Goal: Task Accomplishment & Management: Complete application form

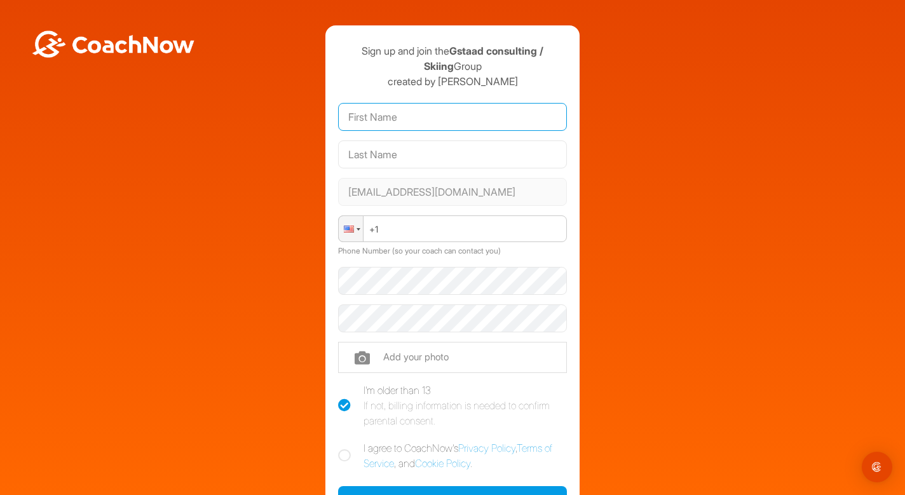
click at [386, 120] on input "text" at bounding box center [452, 117] width 229 height 28
type input "Labaune"
click at [401, 156] on input "text" at bounding box center [452, 154] width 229 height 28
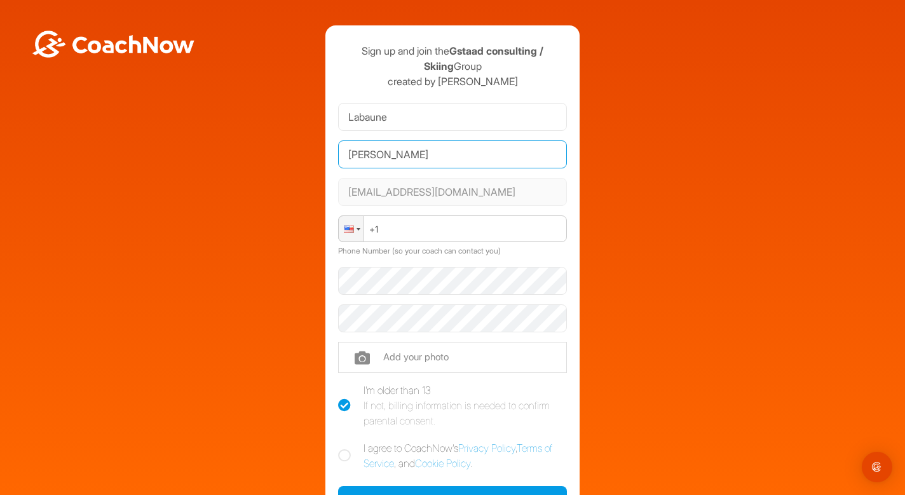
type input "[PERSON_NAME]"
click at [356, 229] on div at bounding box center [351, 228] width 24 height 25
click at [357, 228] on div at bounding box center [359, 229] width 4 height 3
click at [360, 228] on div at bounding box center [359, 229] width 4 height 3
click at [351, 229] on div at bounding box center [349, 229] width 10 height 7
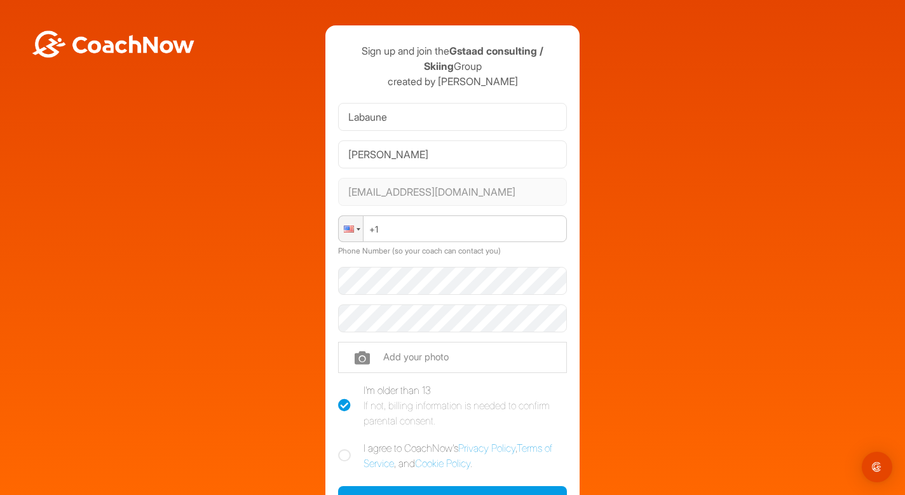
click at [349, 231] on div at bounding box center [349, 229] width 10 height 7
click at [353, 226] on div at bounding box center [349, 229] width 10 height 7
click at [362, 228] on div at bounding box center [351, 228] width 24 height 25
click at [357, 229] on div at bounding box center [359, 229] width 4 height 3
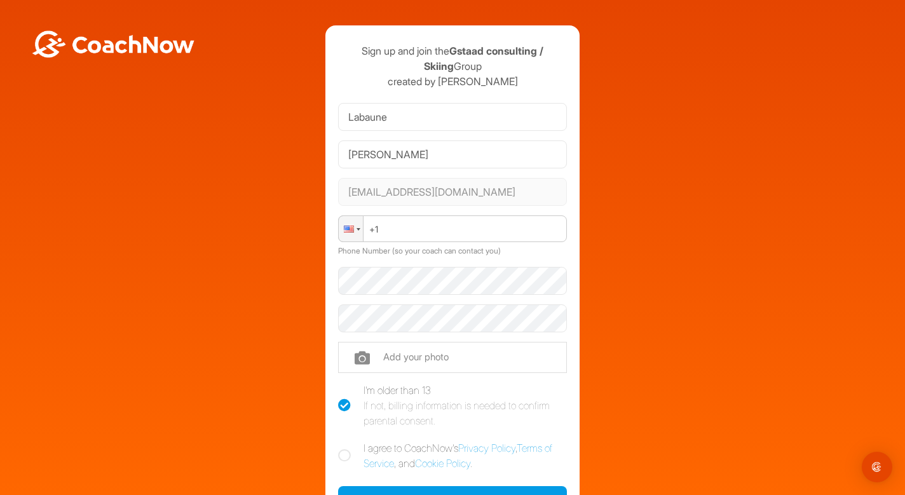
click at [357, 229] on div at bounding box center [359, 229] width 4 height 3
click at [351, 227] on div at bounding box center [349, 229] width 10 height 7
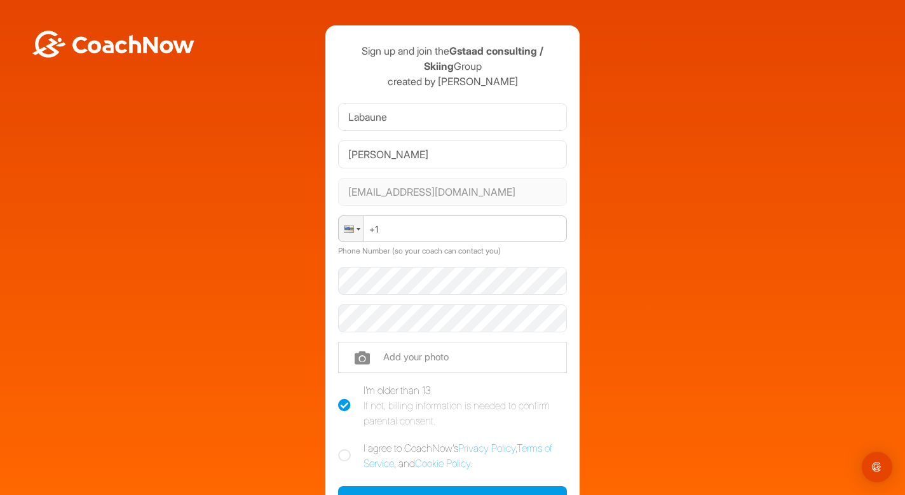
click at [351, 227] on div at bounding box center [349, 229] width 10 height 7
click at [357, 228] on div at bounding box center [359, 229] width 4 height 3
click at [368, 355] on input "file" at bounding box center [452, 357] width 229 height 31
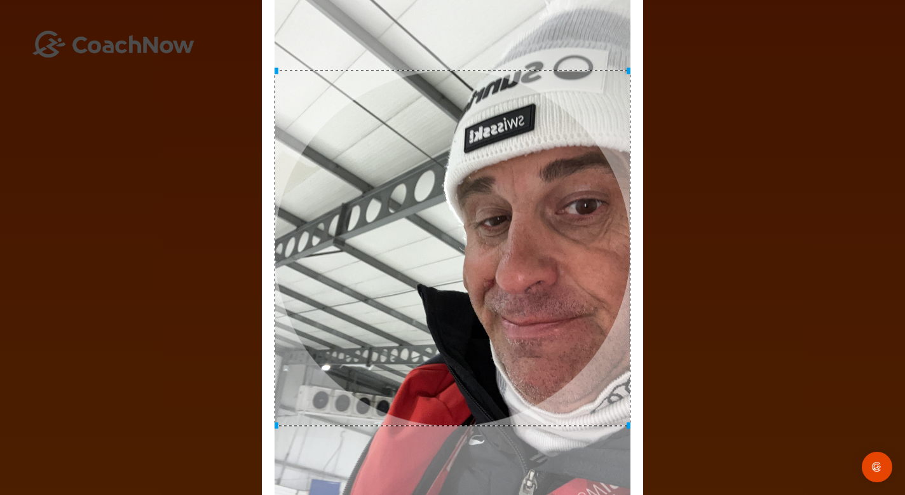
drag, startPoint x: 490, startPoint y: 273, endPoint x: 419, endPoint y: 276, distance: 70.7
click at [419, 276] on div at bounding box center [453, 249] width 356 height 356
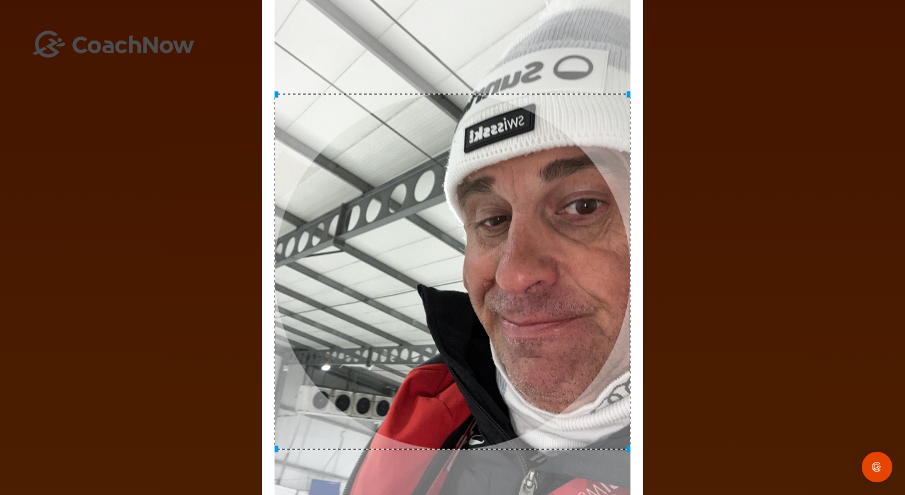
drag, startPoint x: 419, startPoint y: 276, endPoint x: 498, endPoint y: 300, distance: 82.2
click at [498, 300] on div at bounding box center [453, 272] width 356 height 356
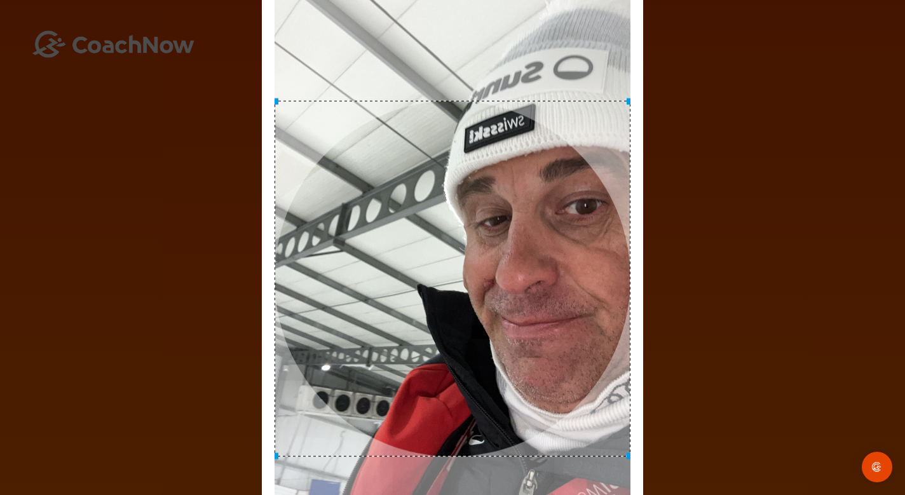
drag, startPoint x: 498, startPoint y: 300, endPoint x: 514, endPoint y: 307, distance: 17.4
click at [514, 307] on div at bounding box center [453, 279] width 356 height 356
click at [876, 472] on img "Open Intercom Messenger" at bounding box center [877, 467] width 17 height 17
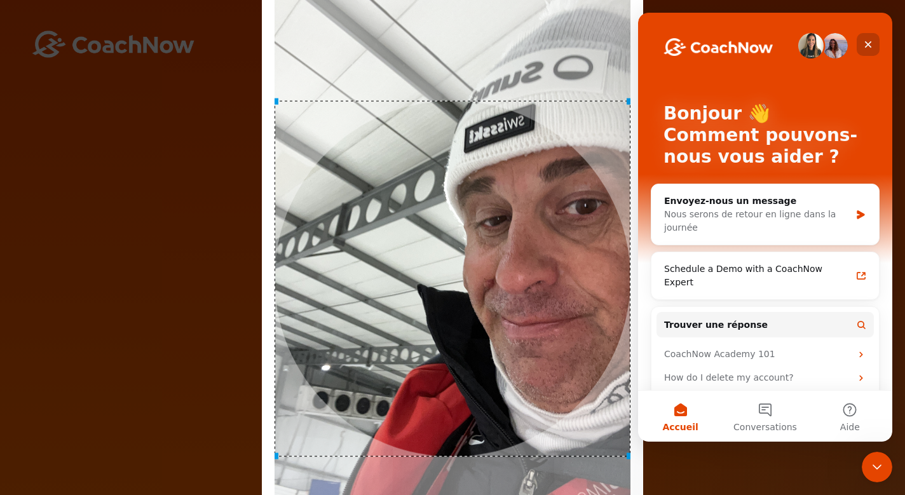
click at [870, 44] on icon "Fermer" at bounding box center [868, 44] width 10 height 10
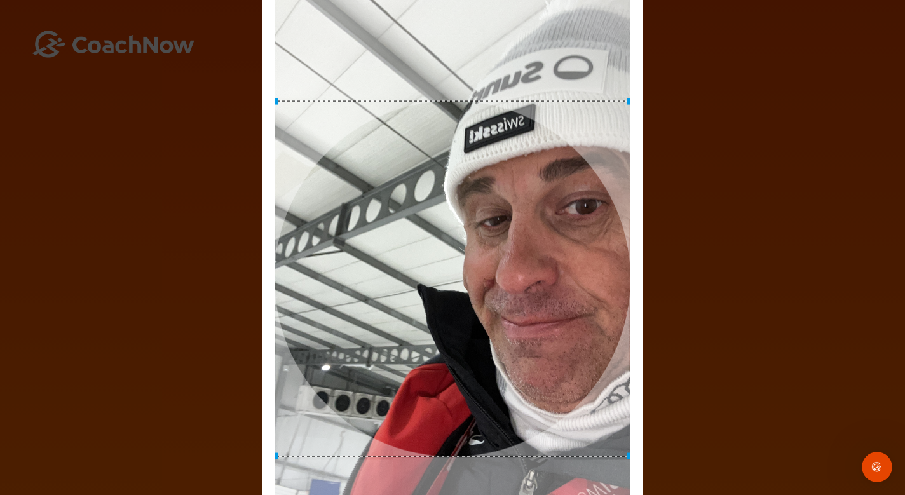
click at [214, 250] on div "Adjust Your Picture ✕ Set Picture Cancel" at bounding box center [452, 247] width 905 height 495
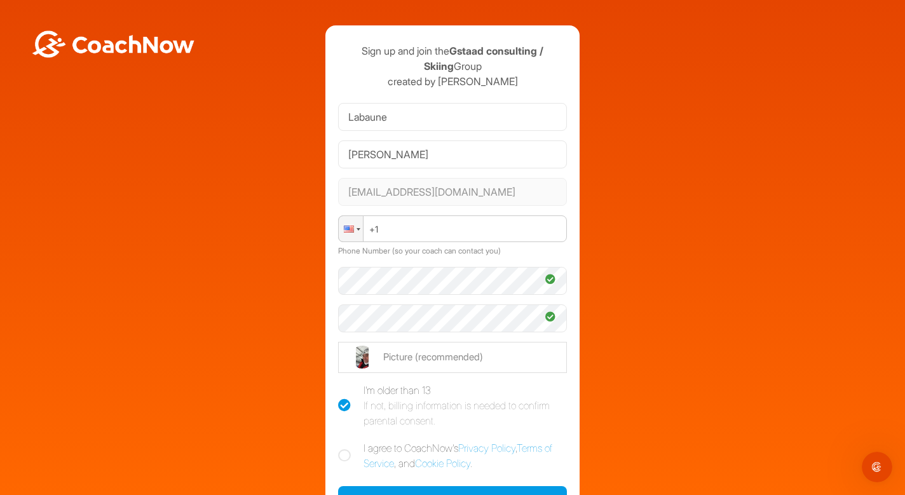
click at [402, 357] on input "file" at bounding box center [452, 357] width 229 height 31
type input "C:\fakepath\IMG_1649.jpeg"
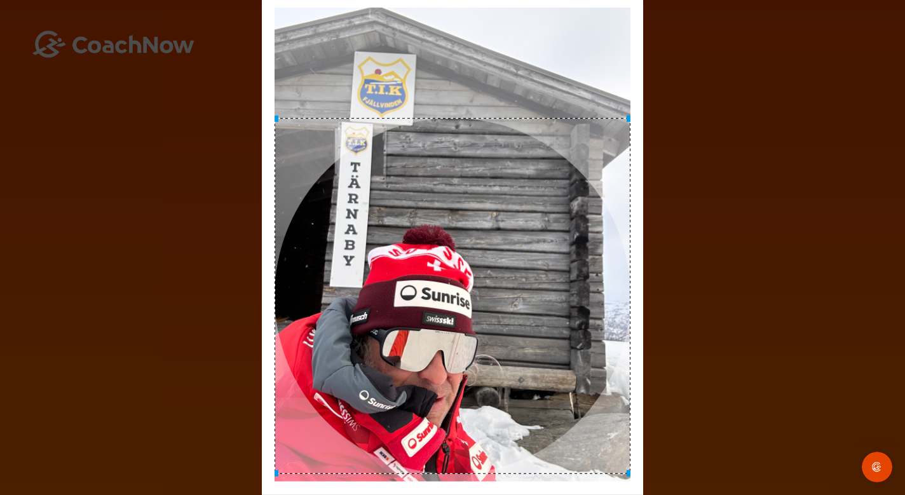
drag, startPoint x: 487, startPoint y: 275, endPoint x: 474, endPoint y: 327, distance: 53.2
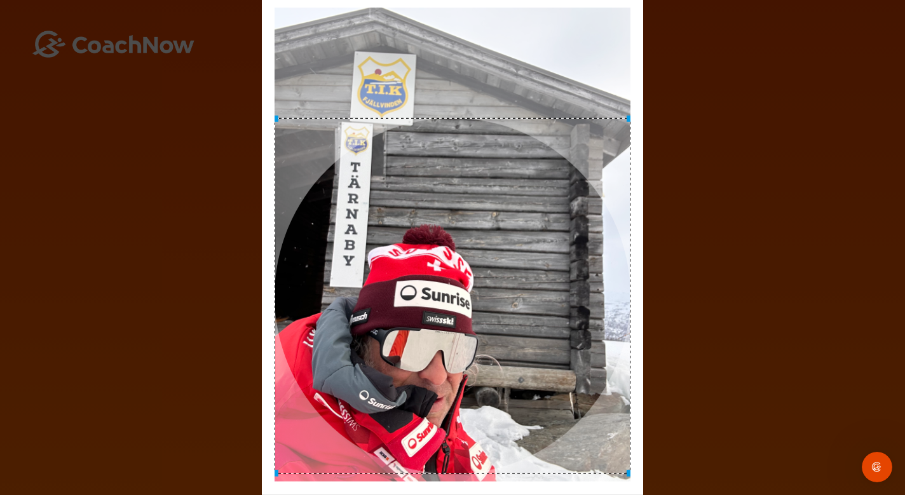
click at [474, 327] on div at bounding box center [453, 296] width 356 height 356
click at [117, 46] on div "Adjust Your Picture ✕ Set Picture Cancel" at bounding box center [452, 247] width 905 height 495
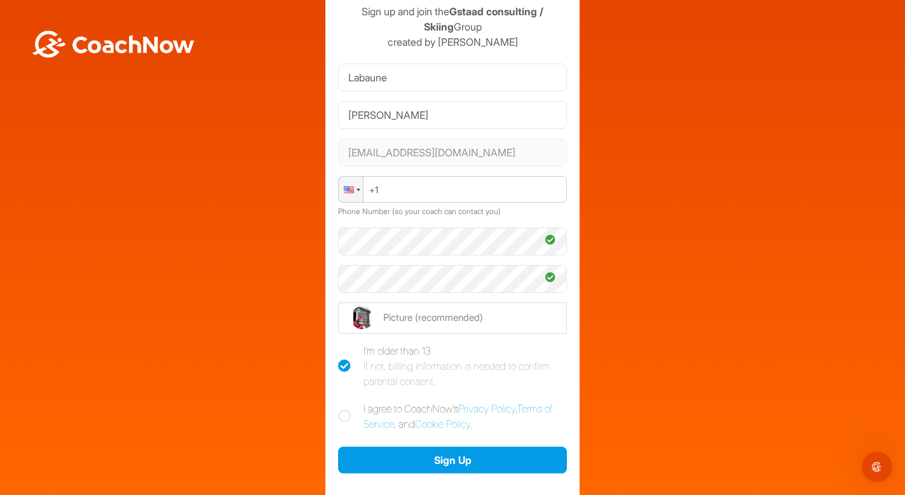
scroll to position [41, 0]
click at [346, 415] on icon at bounding box center [344, 415] width 13 height 13
click at [346, 408] on input "I agree to CoachNow's Privacy Policy , Terms of Service , and Cookie Policy ." at bounding box center [342, 404] width 8 height 8
checkbox input "true"
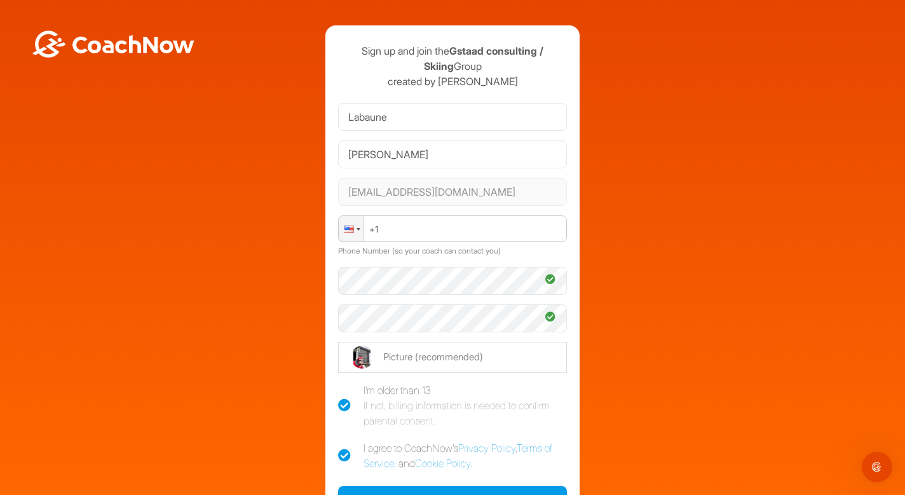
scroll to position [0, 0]
click at [358, 231] on div at bounding box center [351, 228] width 24 height 25
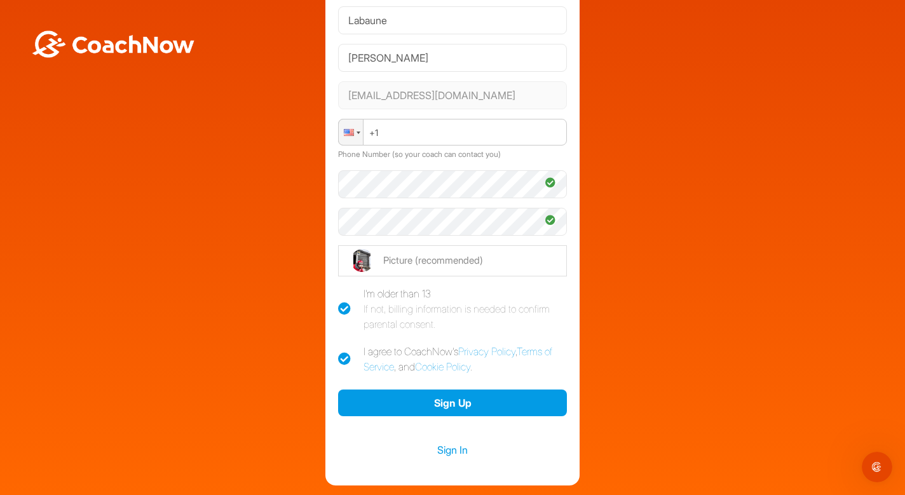
scroll to position [102, 0]
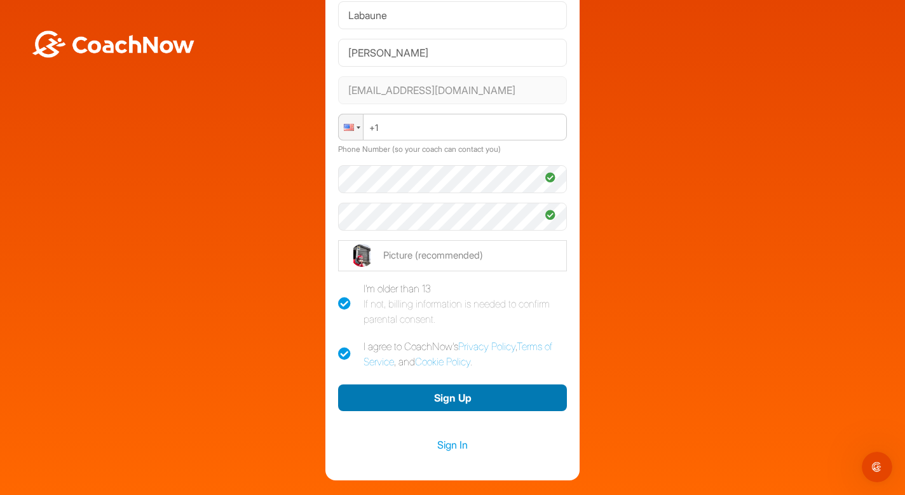
click at [449, 396] on button "Sign Up" at bounding box center [452, 398] width 229 height 27
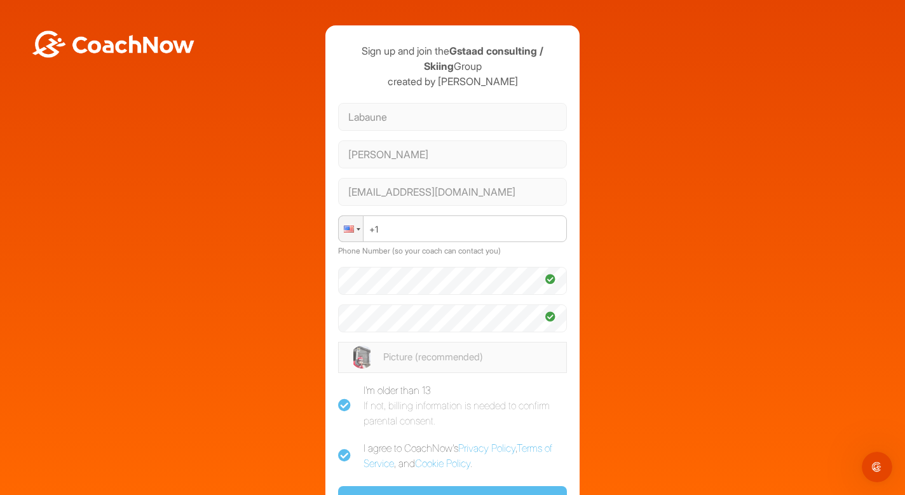
scroll to position [0, 0]
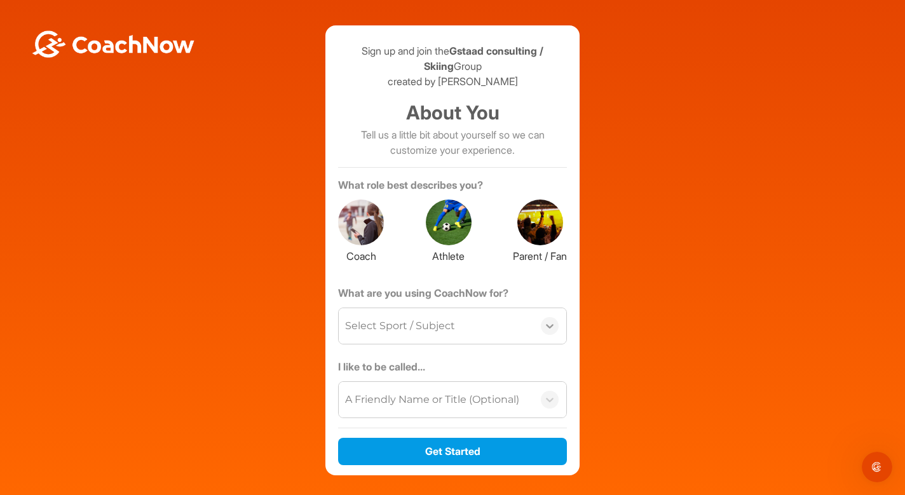
click at [546, 329] on icon at bounding box center [549, 326] width 13 height 13
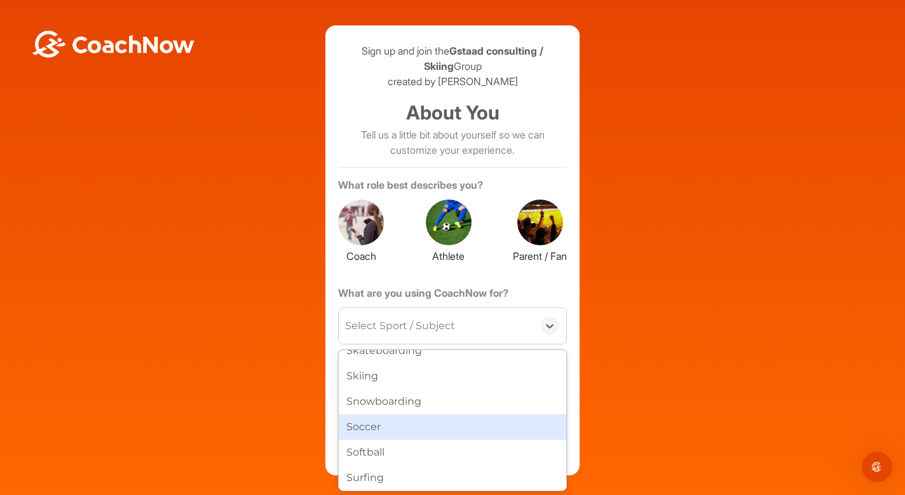
scroll to position [603, 0]
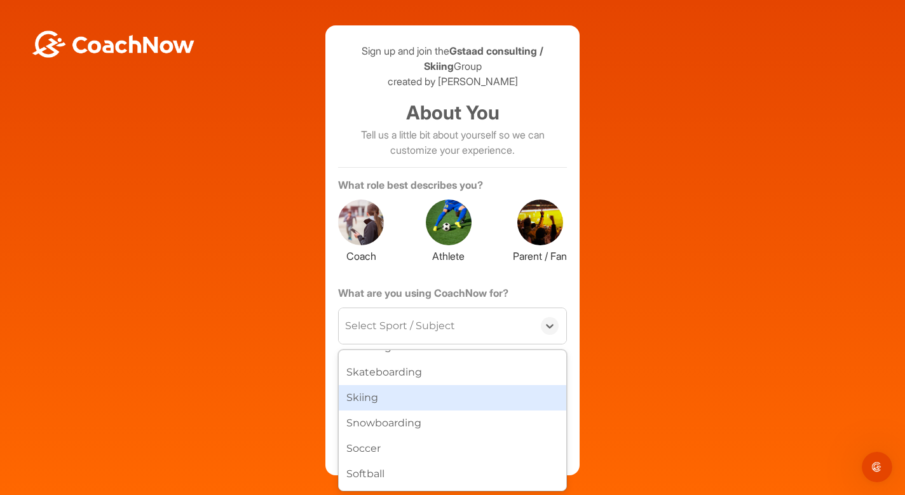
click at [376, 390] on div "Skiing" at bounding box center [453, 397] width 228 height 25
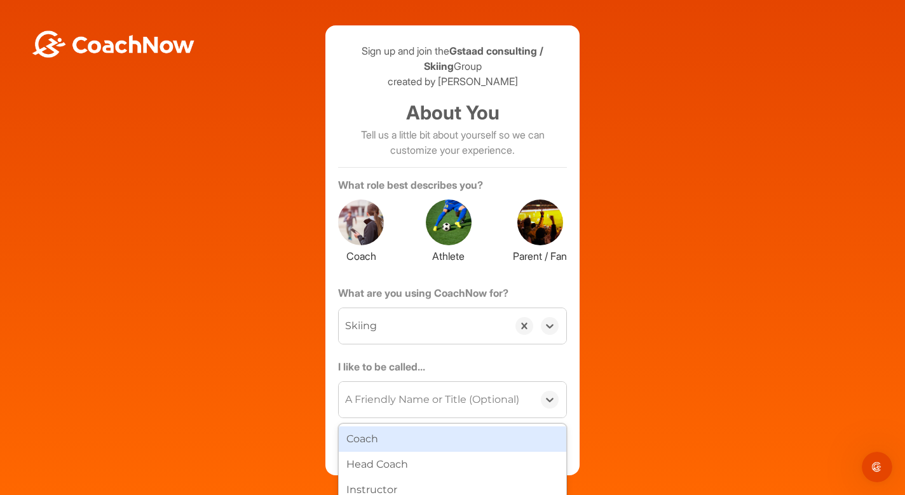
click at [477, 402] on div "A Friendly Name or Title (Optional)" at bounding box center [432, 399] width 174 height 15
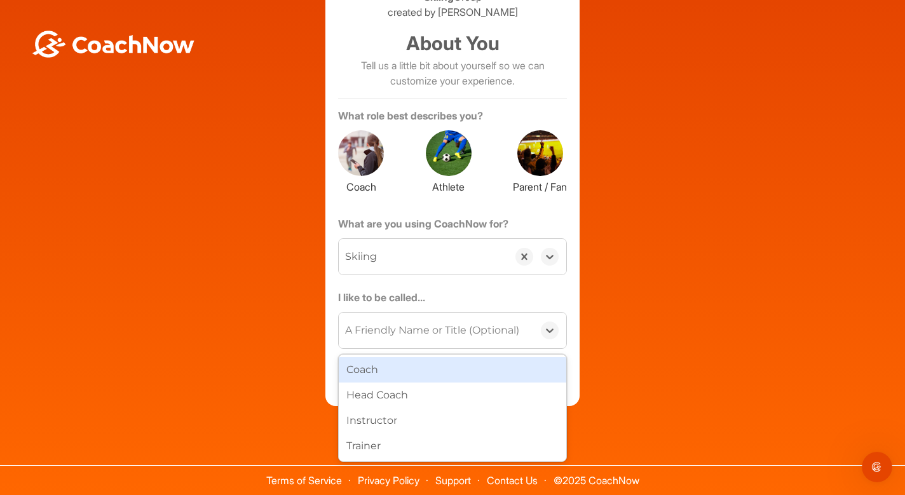
scroll to position [0, 0]
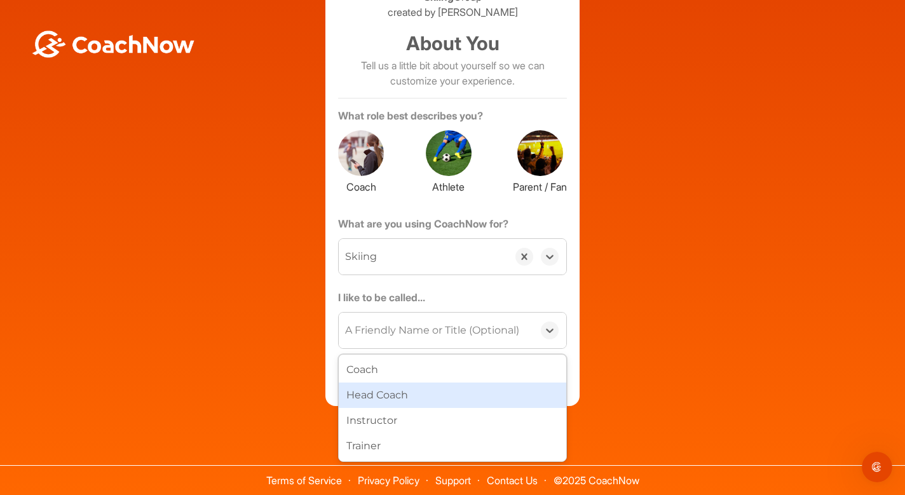
click at [383, 393] on div "Head Coach" at bounding box center [453, 395] width 228 height 25
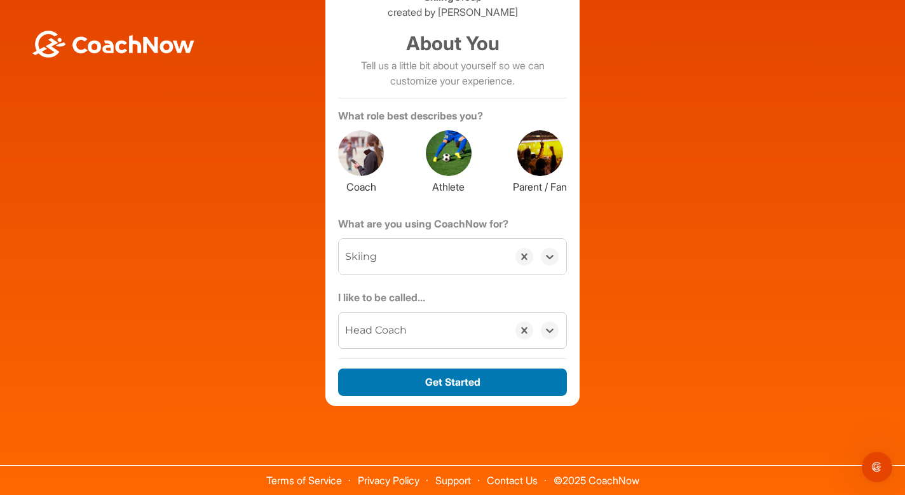
click at [450, 385] on button "Get Started" at bounding box center [452, 382] width 229 height 27
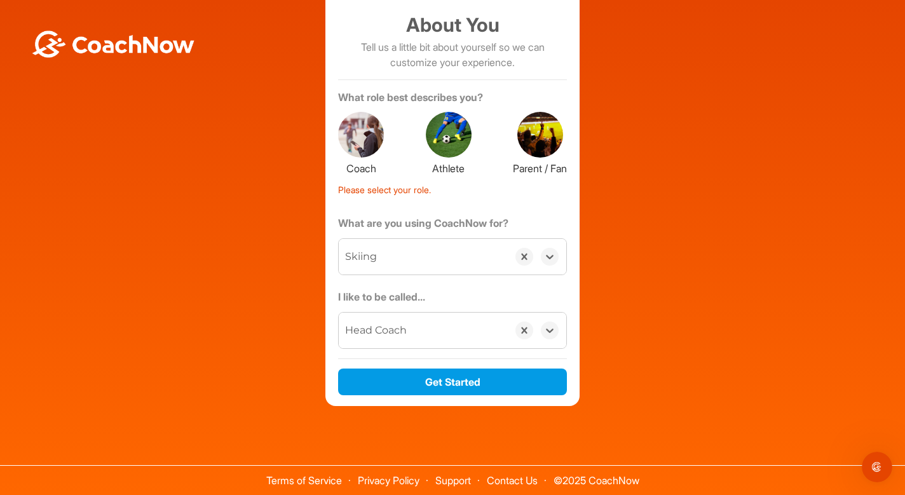
scroll to position [56, 0]
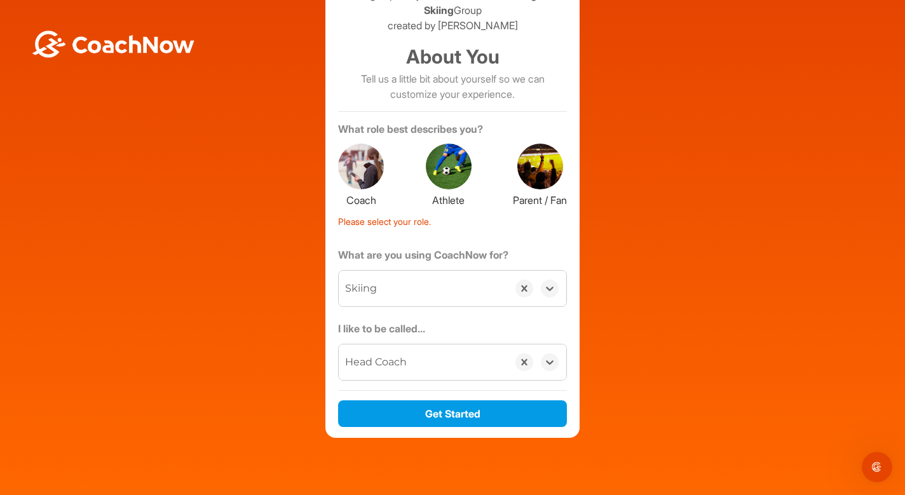
click at [360, 173] on div at bounding box center [361, 167] width 46 height 46
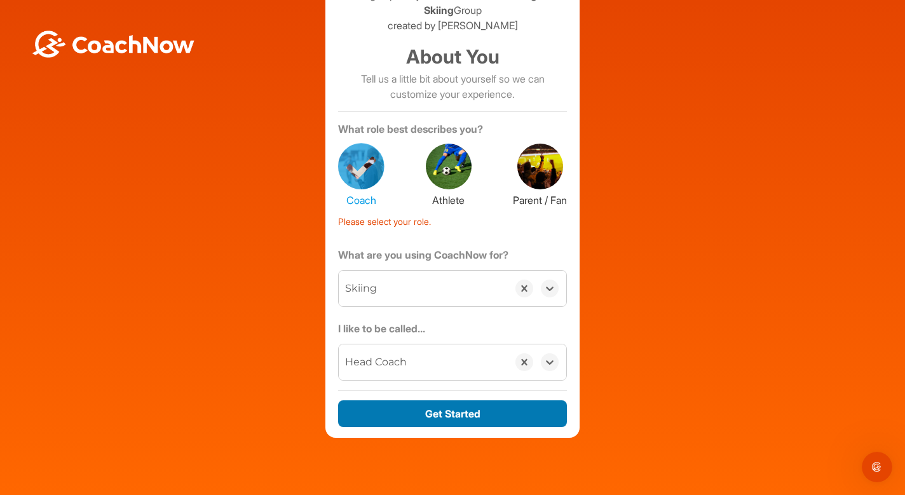
click at [455, 416] on button "Get Started" at bounding box center [452, 413] width 229 height 27
